Goal: Task Accomplishment & Management: Complete application form

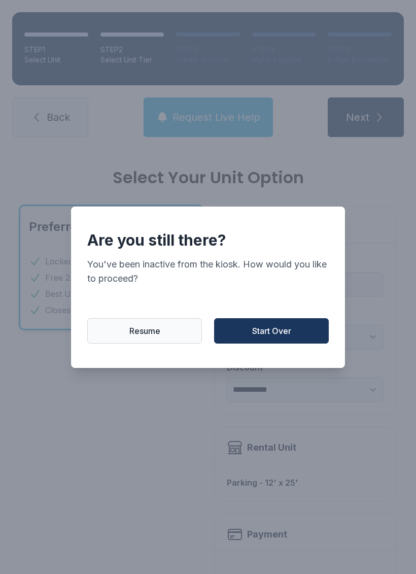
select select "****"
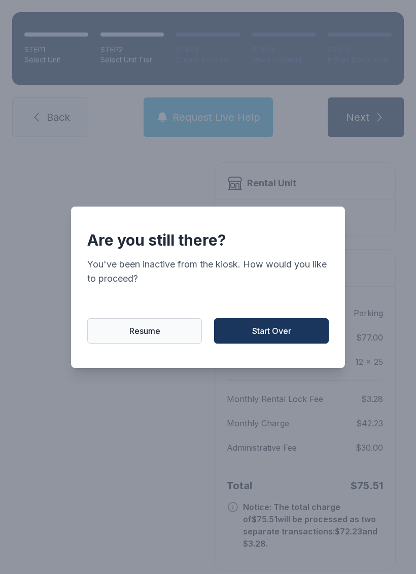
click at [286, 343] on button "Start Over" at bounding box center [271, 330] width 115 height 25
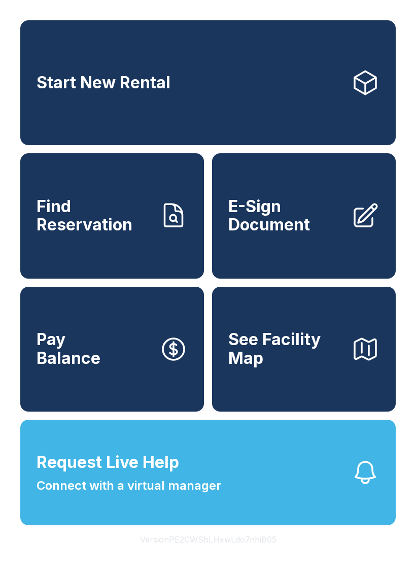
click at [306, 232] on span "E-Sign Document" at bounding box center [285, 215] width 115 height 37
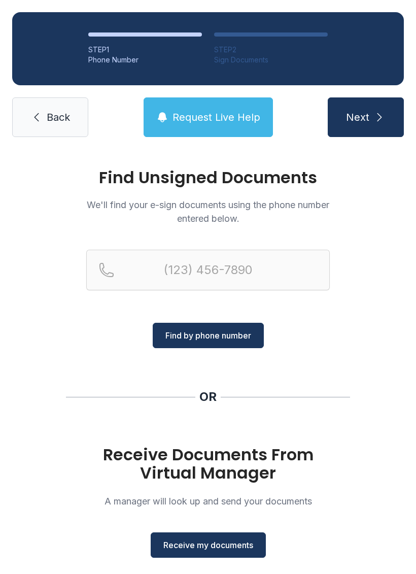
click at [370, 112] on button "Next" at bounding box center [366, 117] width 76 height 40
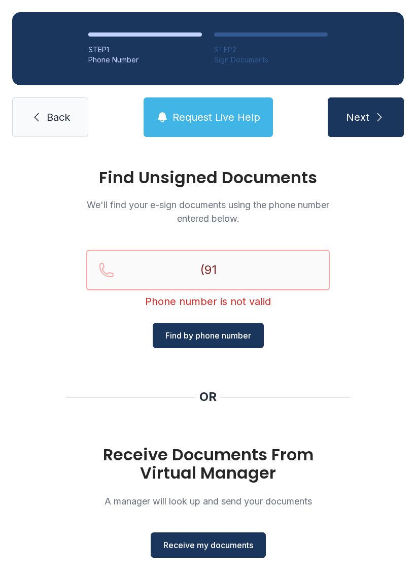
type input "(910)"
click at [38, 111] on link "Back" at bounding box center [50, 117] width 76 height 40
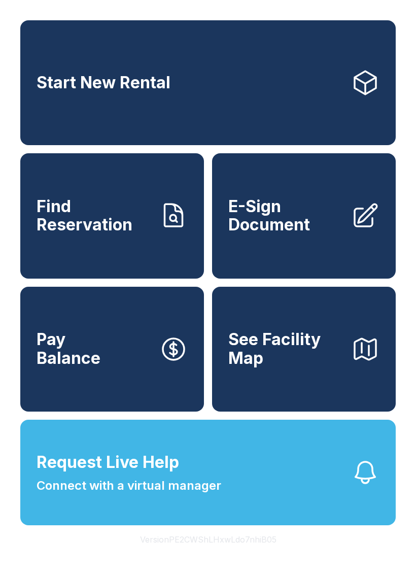
click at [319, 231] on span "E-Sign Document" at bounding box center [285, 215] width 115 height 37
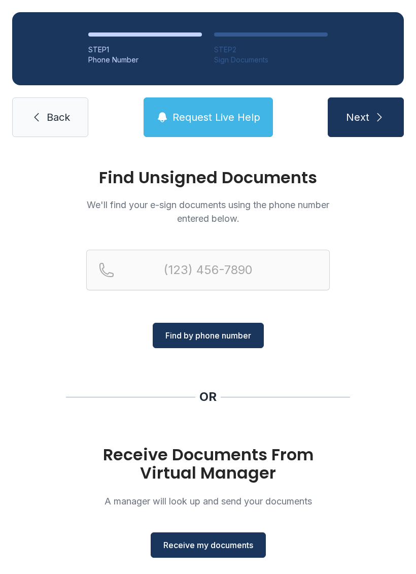
click at [223, 545] on span "Receive my documents" at bounding box center [208, 545] width 90 height 12
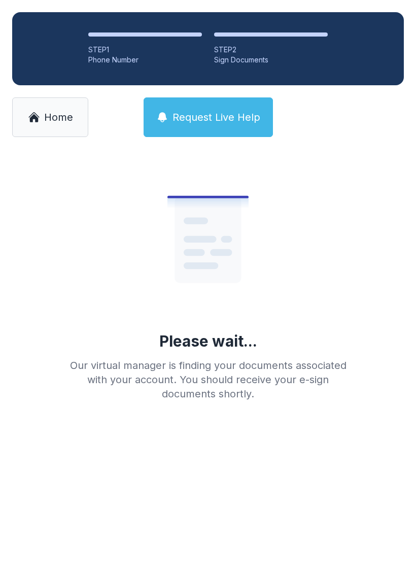
click at [216, 251] on icon at bounding box center [221, 252] width 22 height 7
click at [214, 245] on icon at bounding box center [208, 239] width 66 height 86
click at [213, 245] on icon at bounding box center [207, 239] width 81 height 12
